Goal: Complete application form

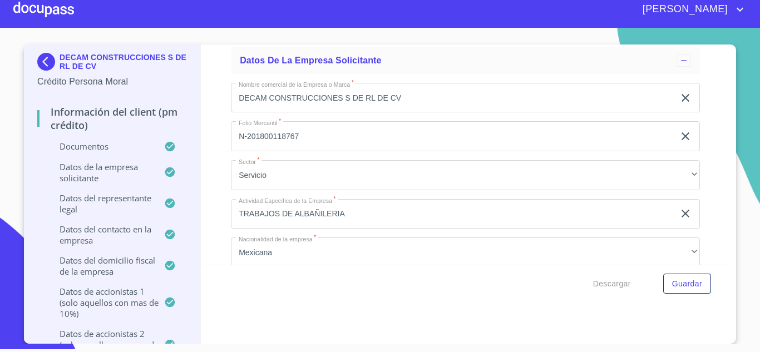
scroll to position [6943, 0]
click at [244, 136] on input "N-201800118767" at bounding box center [453, 137] width 444 height 30
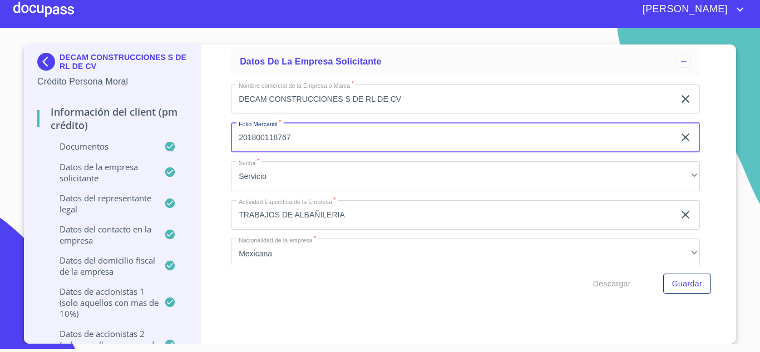
click at [294, 137] on input "201800118767" at bounding box center [453, 137] width 444 height 30
type input "2018043387"
click at [205, 194] on div "Información del Client (PM crédito) Documentos Documento de identificación repr…" at bounding box center [466, 155] width 531 height 220
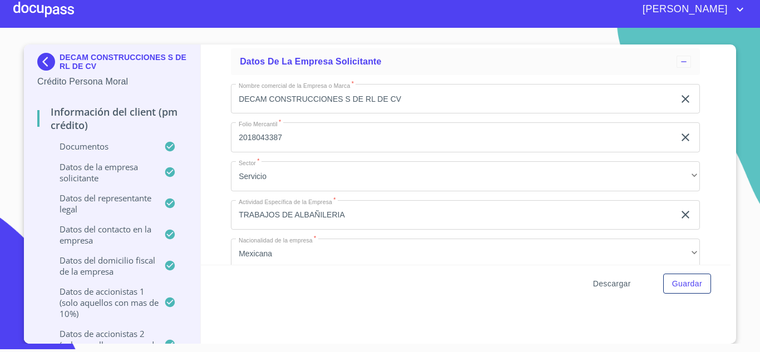
click at [607, 285] on span "Descargar" at bounding box center [612, 284] width 38 height 14
click at [686, 280] on span "Guardar" at bounding box center [687, 284] width 30 height 14
